Goal: Information Seeking & Learning: Check status

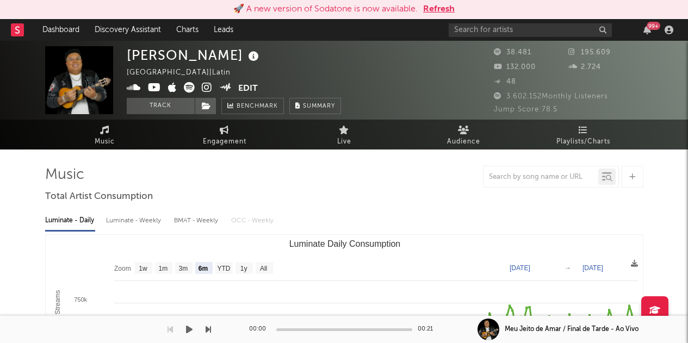
select select "6m"
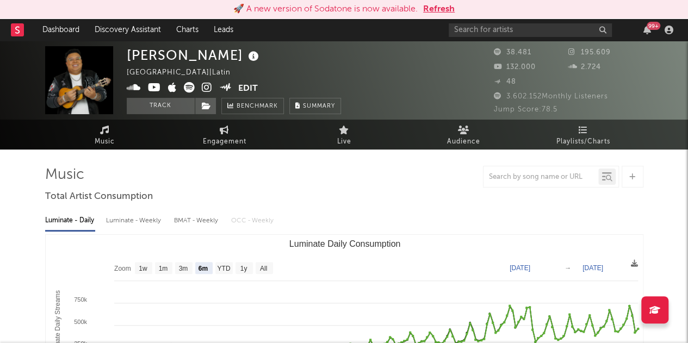
click at [436, 11] on button "Refresh" at bounding box center [439, 9] width 32 height 13
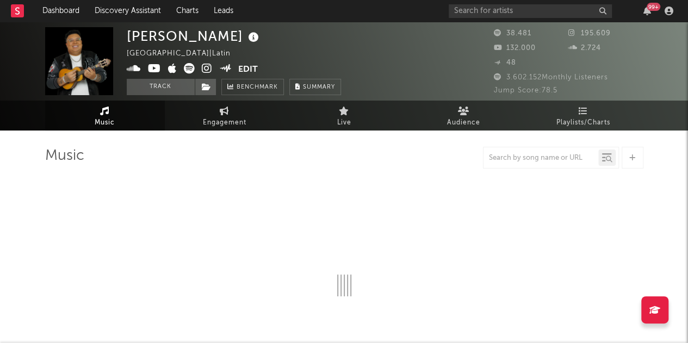
select select "6m"
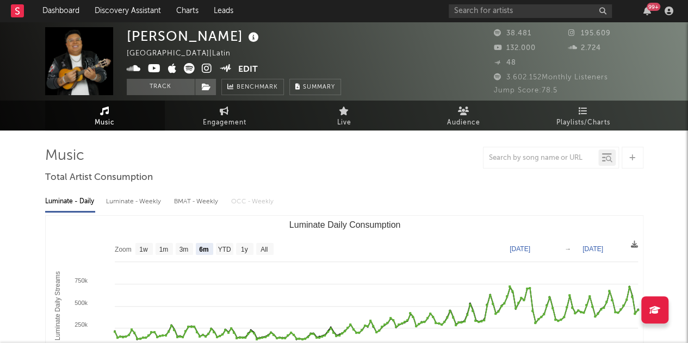
click at [2, 106] on div "Music Engagement Live Audience Playlists/Charts" at bounding box center [344, 116] width 688 height 30
